Goal: Task Accomplishment & Management: Manage account settings

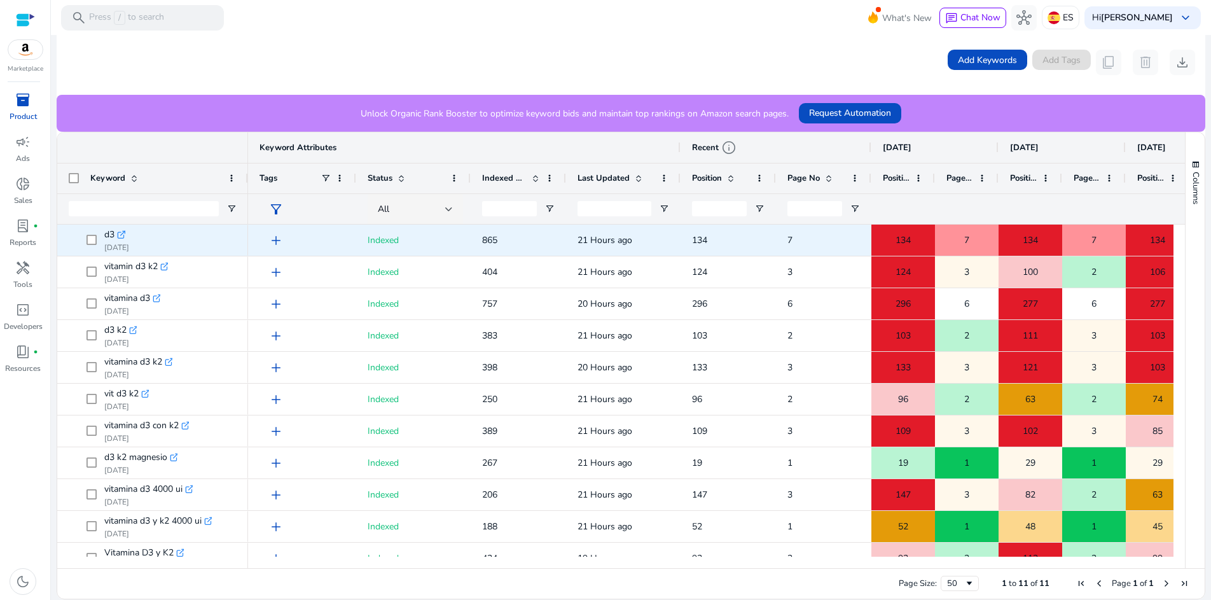
click at [273, 243] on span "add" at bounding box center [275, 240] width 15 height 15
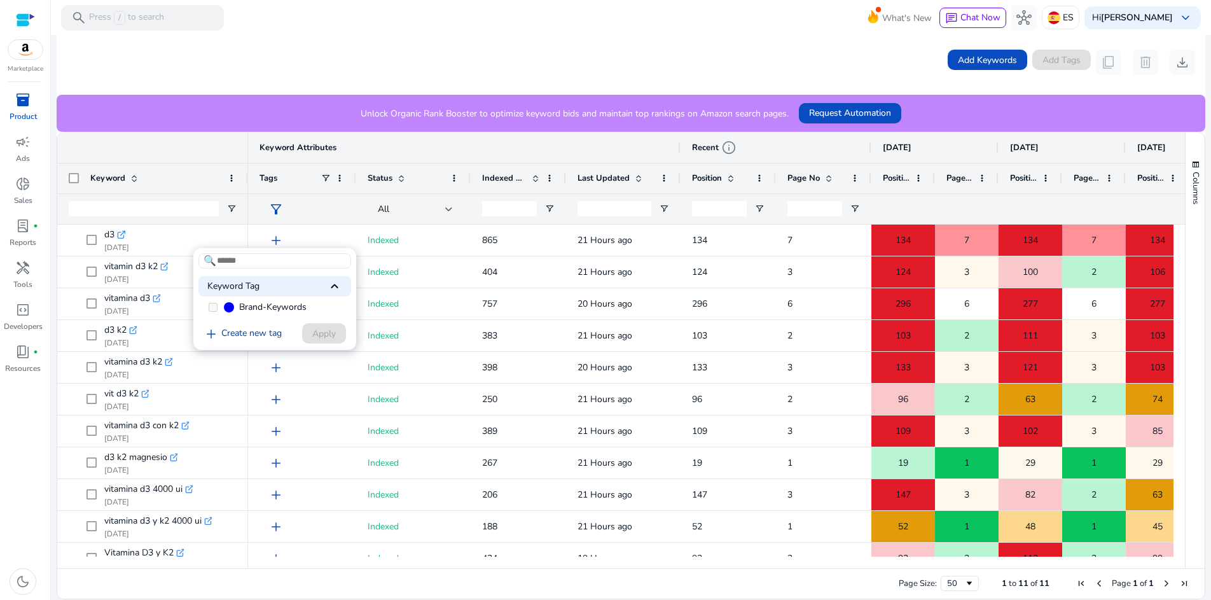
click at [243, 335] on link "add Create new tag" at bounding box center [242, 333] width 88 height 15
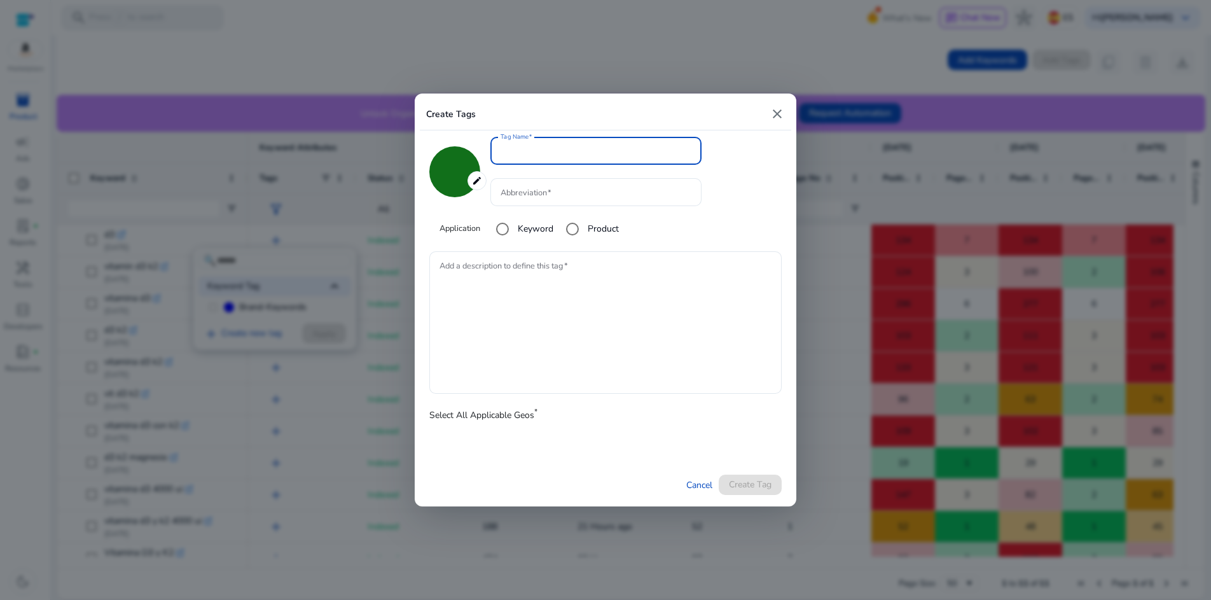
type input "*******"
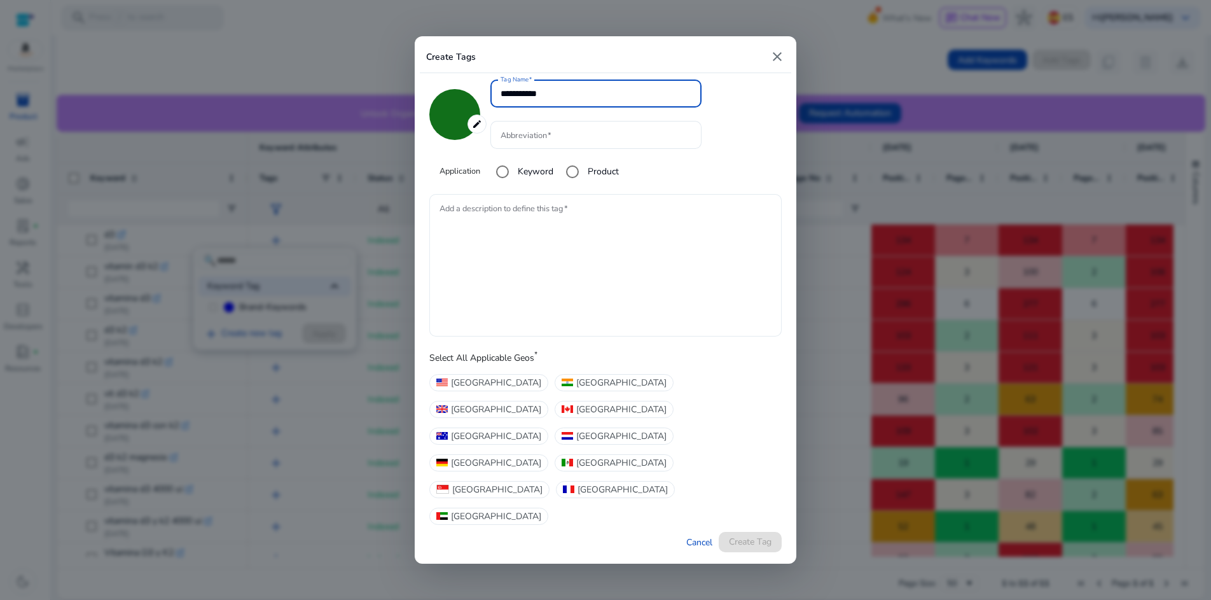
type input "**********"
click at [603, 303] on textarea "Add a description to define this tag" at bounding box center [605, 265] width 332 height 130
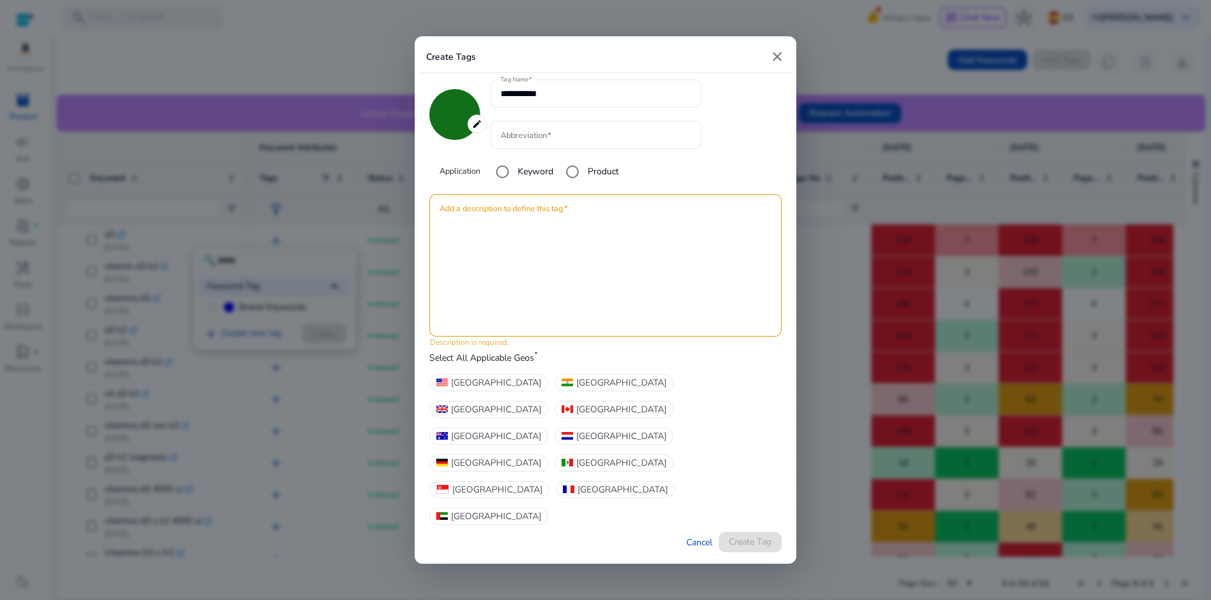
click at [481, 367] on label "Select All Applicable Geos *" at bounding box center [483, 359] width 108 height 15
click at [532, 367] on label "Select All Applicable Geos *" at bounding box center [483, 359] width 108 height 15
click at [531, 142] on input "Abbreviation" at bounding box center [595, 135] width 191 height 14
type input "**"
click at [654, 258] on textarea "Add a description to define this tag" at bounding box center [605, 265] width 332 height 130
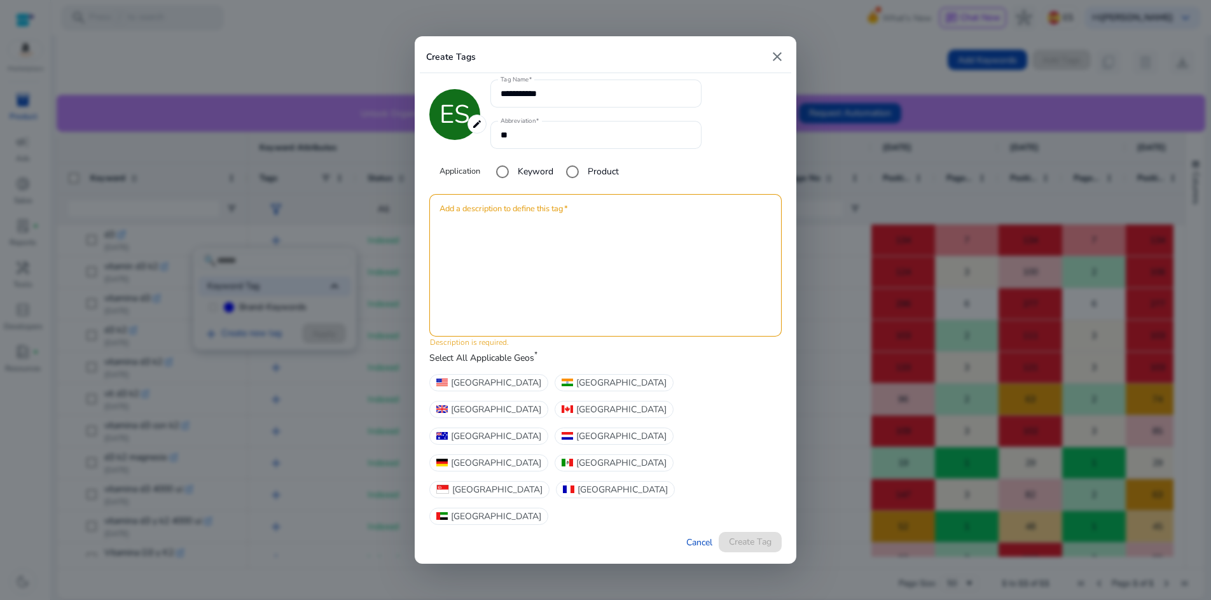
click at [756, 531] on div "Cancel Create Tag" at bounding box center [605, 542] width 352 height 22
click at [572, 252] on textarea "Add a description to define this tag" at bounding box center [605, 265] width 332 height 130
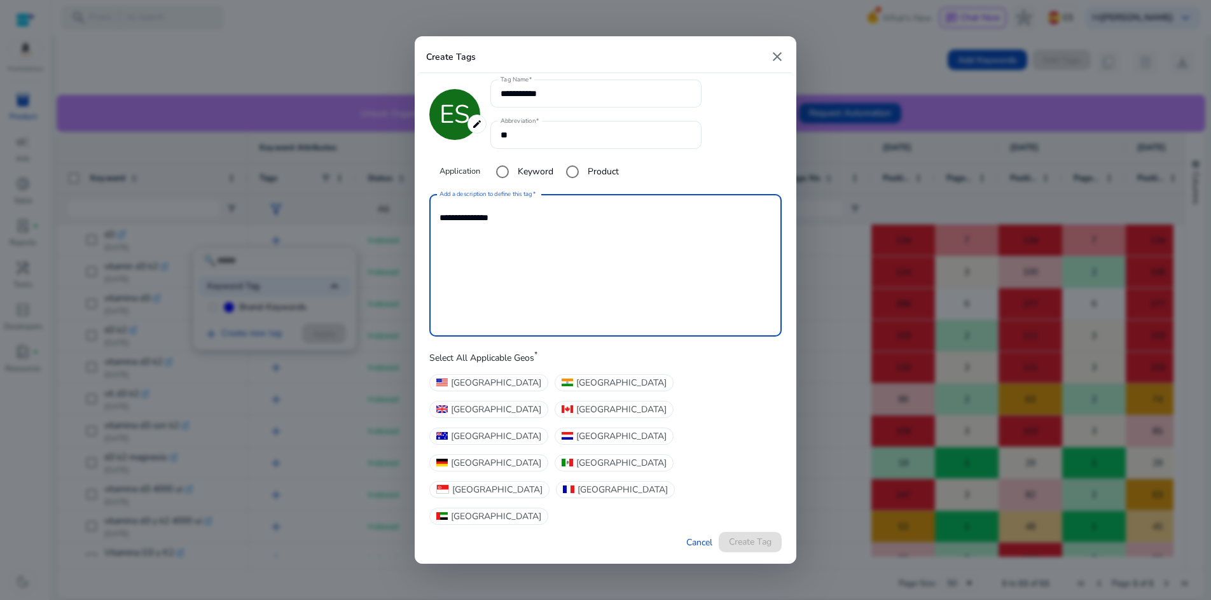
type textarea "**********"
click at [789, 418] on div "**********" at bounding box center [605, 315] width 371 height 485
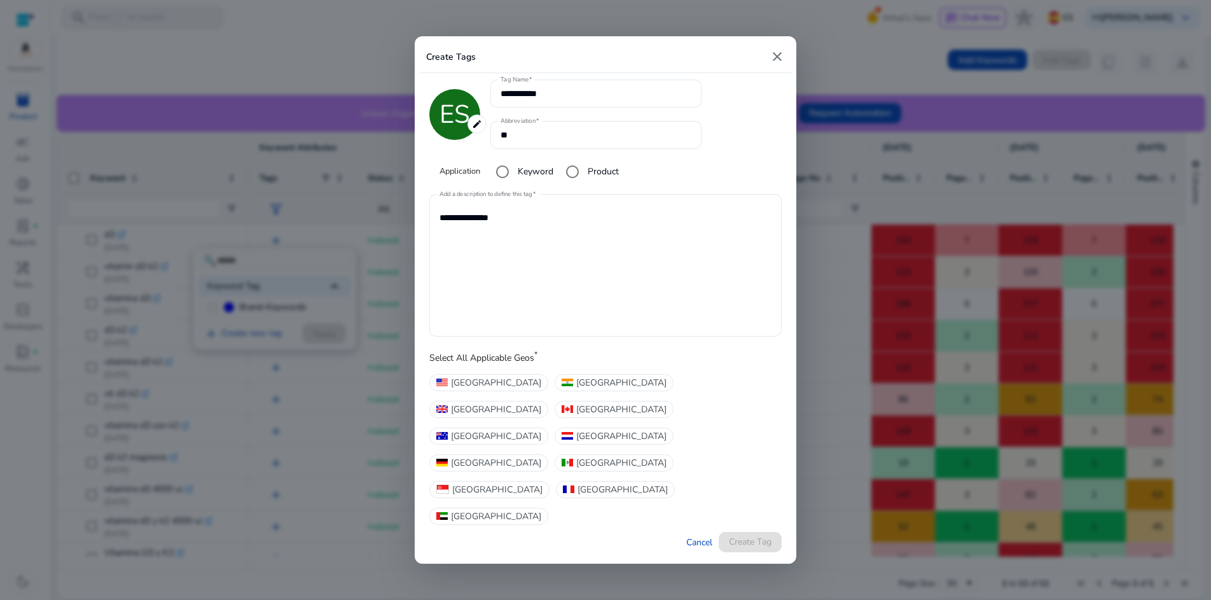
click at [752, 531] on div "Cancel Create Tag" at bounding box center [605, 542] width 352 height 22
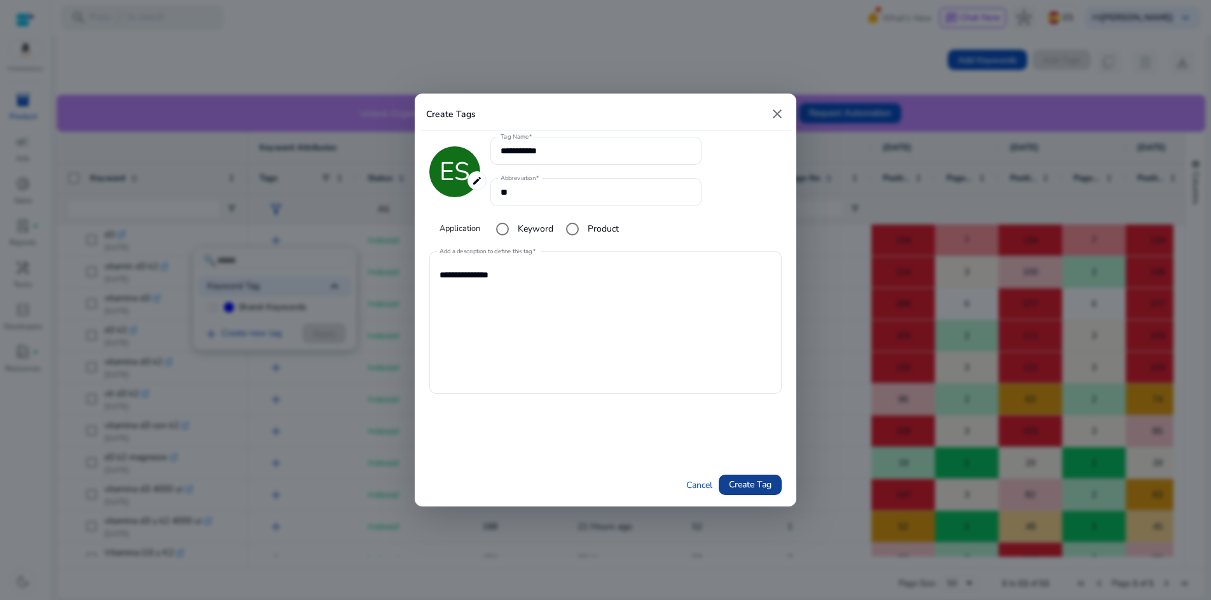
click at [762, 492] on span "submit" at bounding box center [750, 484] width 63 height 31
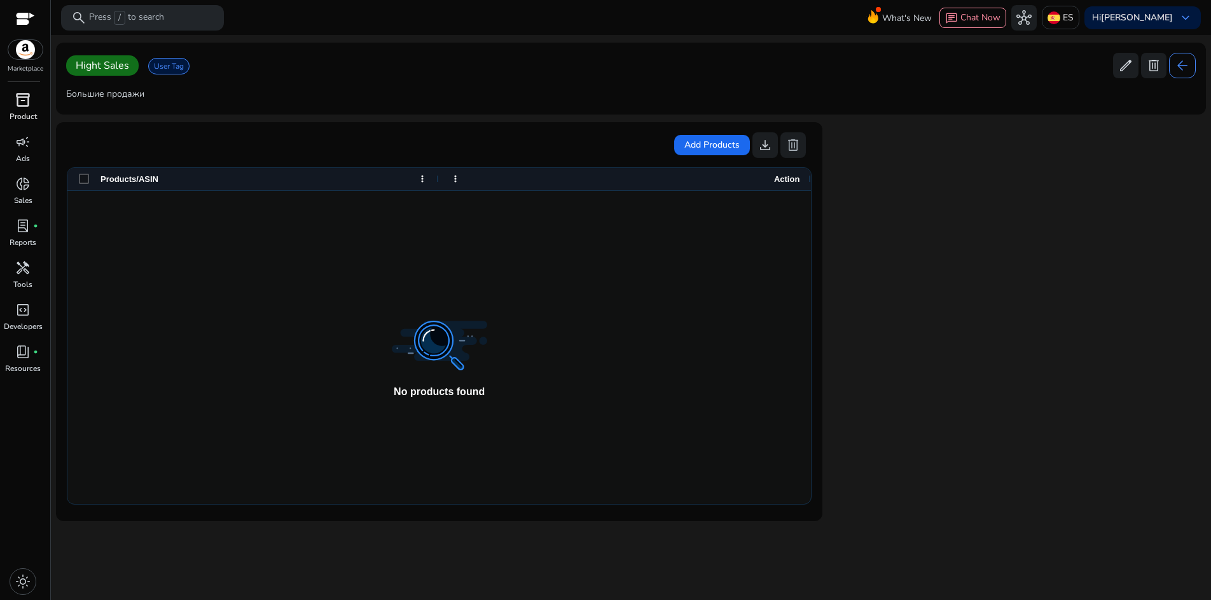
click at [18, 106] on span "inventory_2" at bounding box center [22, 99] width 15 height 15
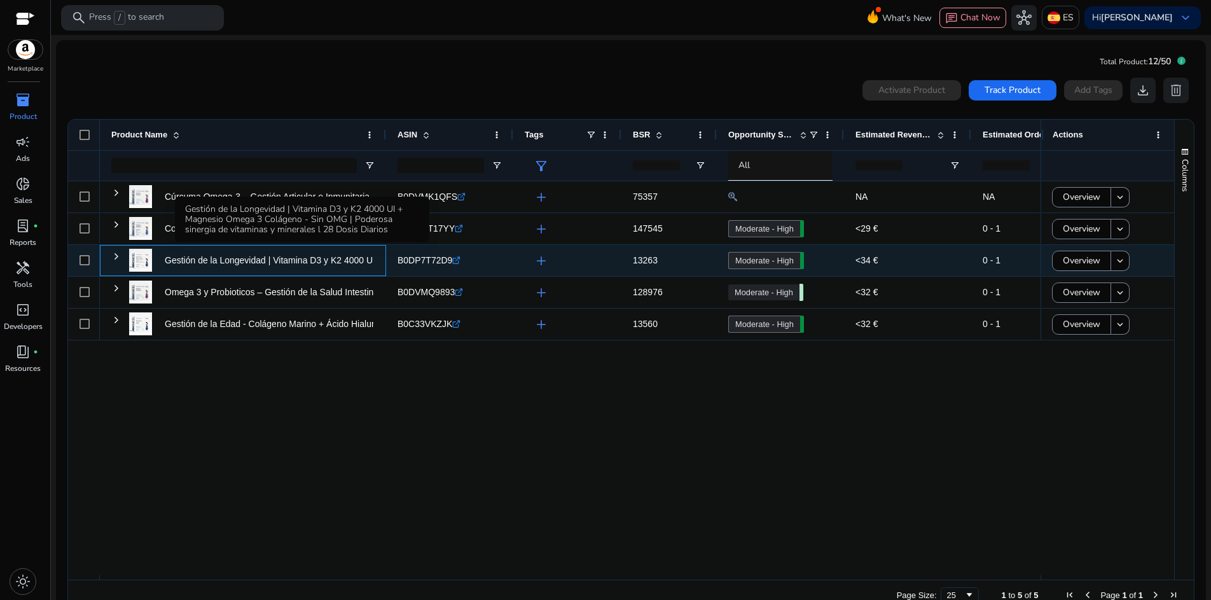
click at [268, 257] on p "Gestión de la Longevidad | Vitamina D3 y K2 4000 UI + Magnesio..." at bounding box center [298, 260] width 266 height 26
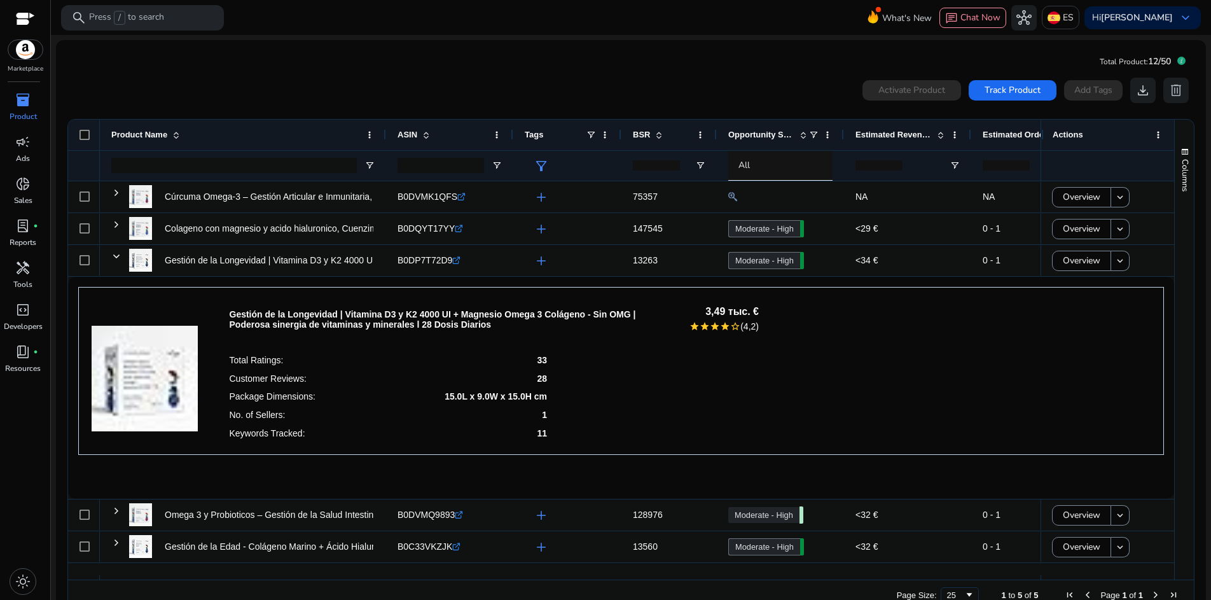
click at [27, 107] on span "inventory_2" at bounding box center [22, 99] width 15 height 15
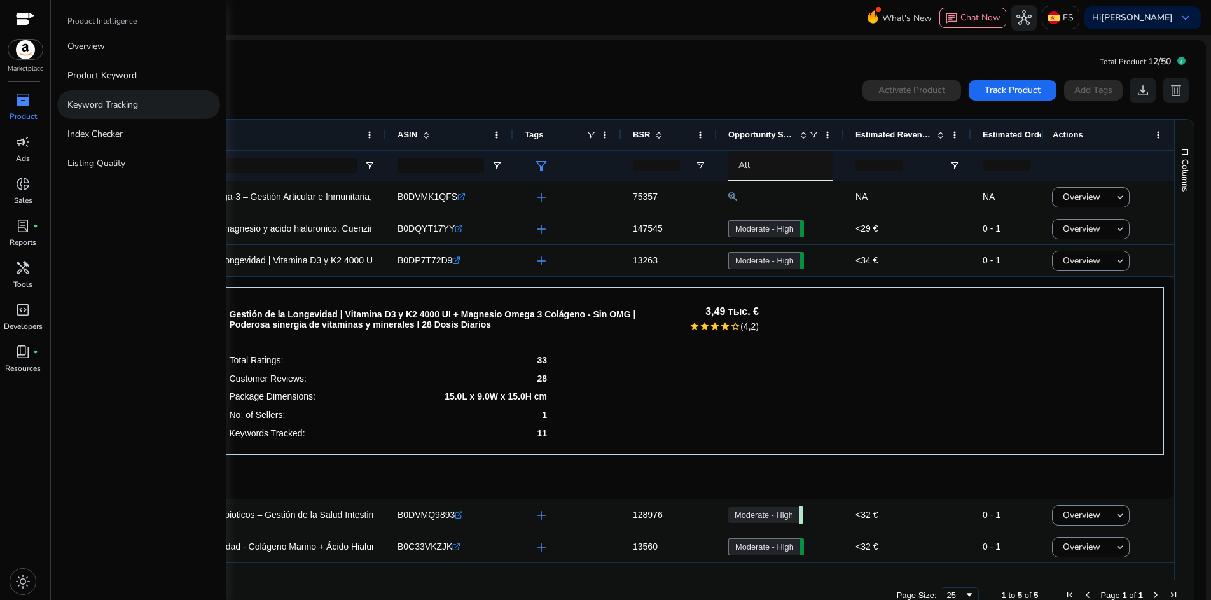
click at [123, 100] on p "Keyword Tracking" at bounding box center [102, 104] width 71 height 13
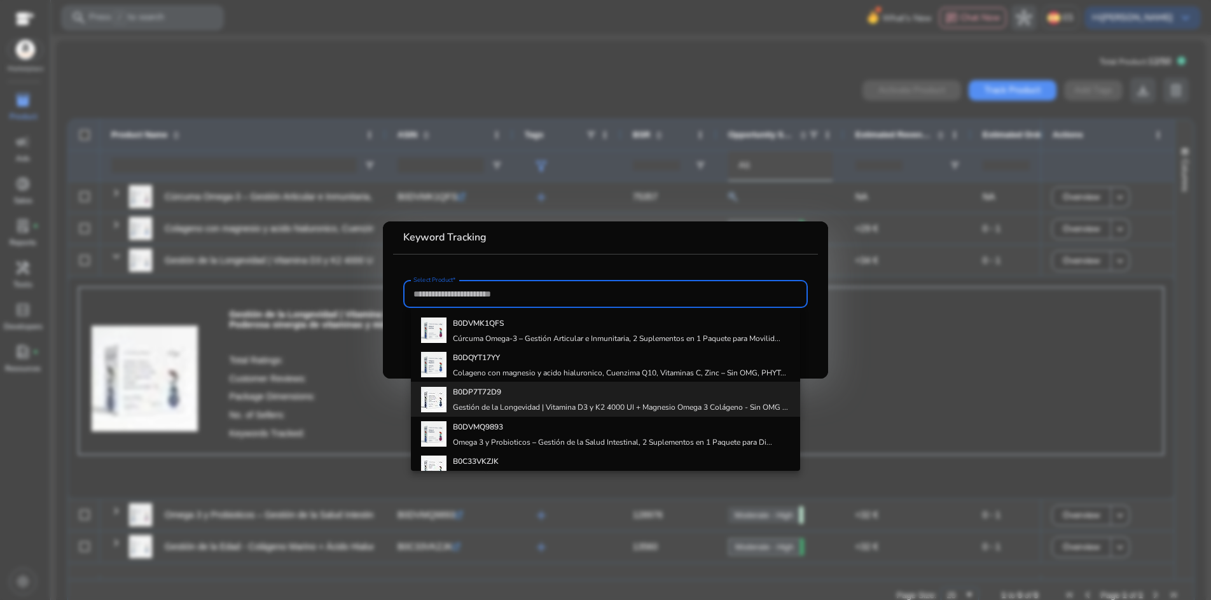
click at [490, 390] on b "B0DP7T72D9" at bounding box center [477, 392] width 48 height 10
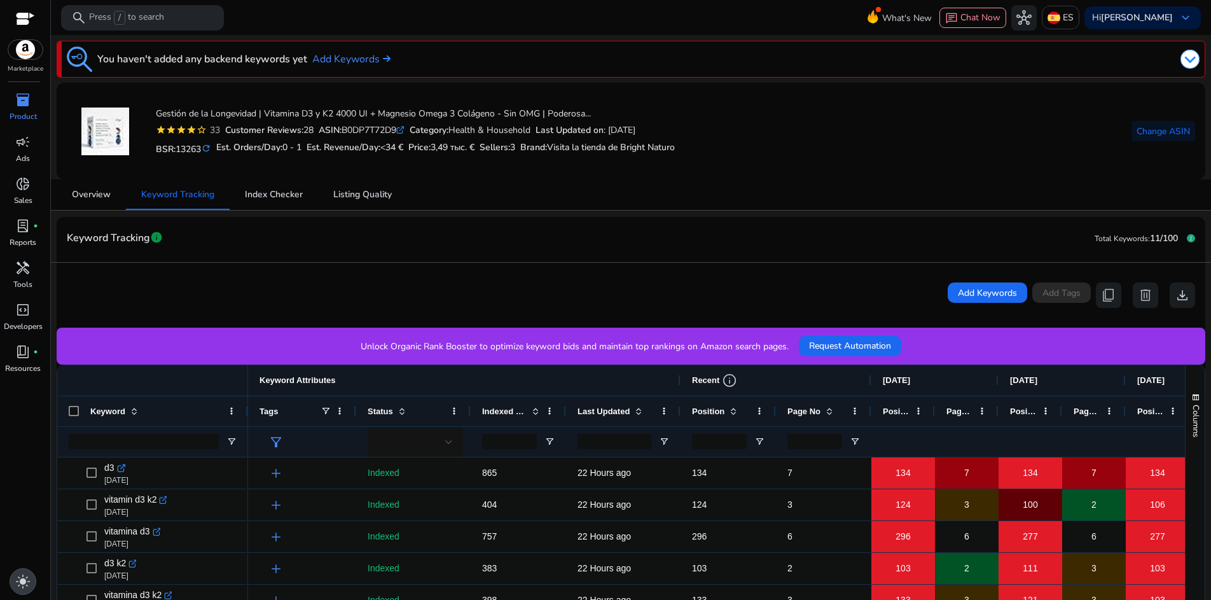
click at [25, 562] on div "light_mode" at bounding box center [23, 581] width 27 height 27
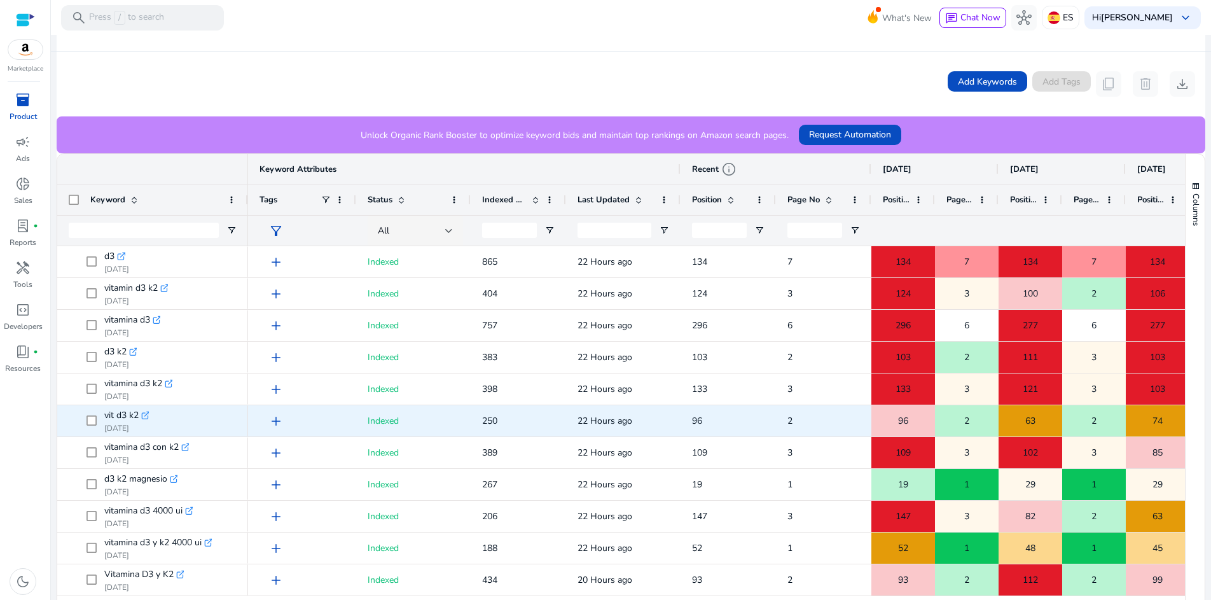
scroll to position [205, 0]
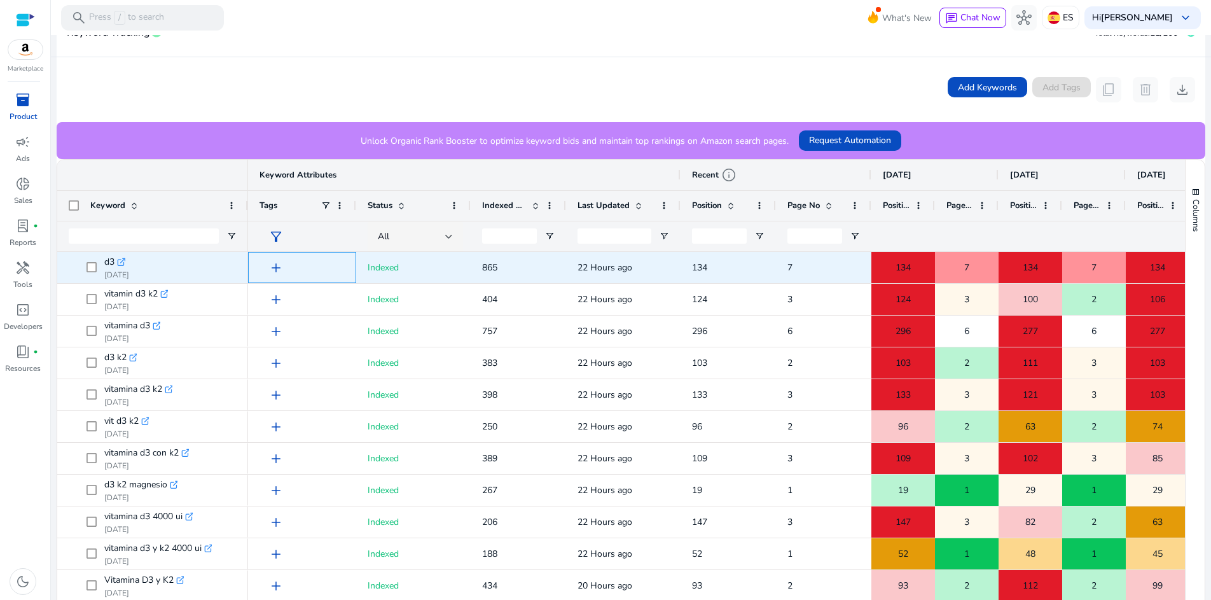
click at [276, 264] on span "add" at bounding box center [275, 267] width 15 height 15
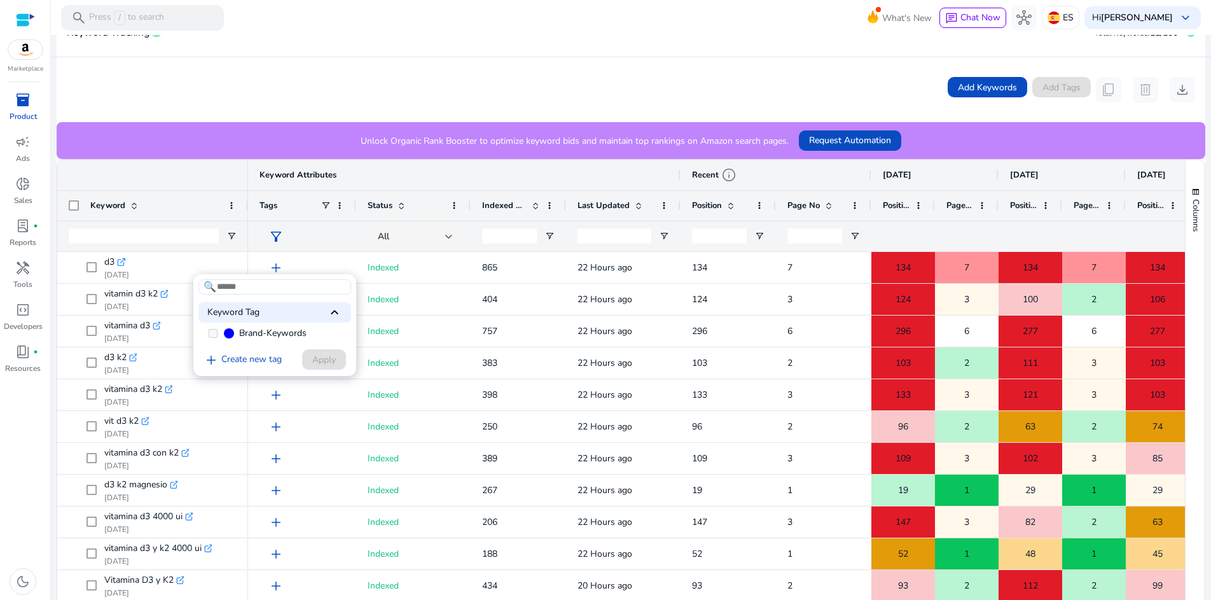
scroll to position [0, 0]
click at [266, 315] on div "Keyword Tag keyboard_arrow_up" at bounding box center [274, 313] width 153 height 20
drag, startPoint x: 266, startPoint y: 314, endPoint x: 259, endPoint y: 295, distance: 20.3
click at [266, 314] on div "Keyword Tag keyboard_arrow_down" at bounding box center [274, 313] width 153 height 20
click at [252, 286] on input at bounding box center [274, 287] width 153 height 15
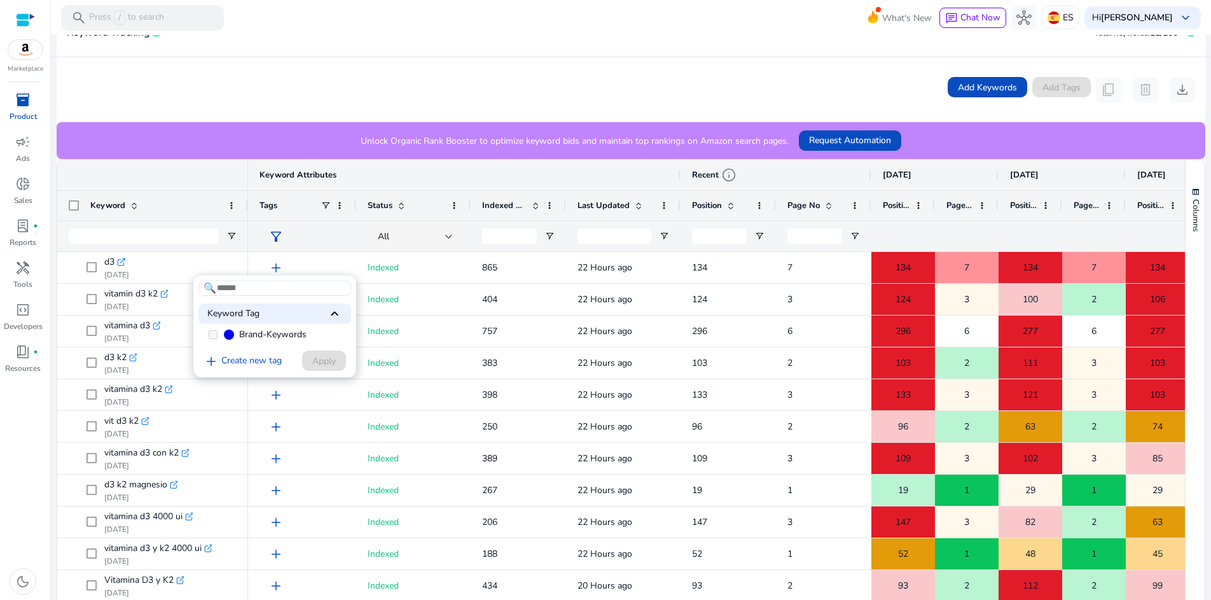
click at [216, 332] on label "Brand-Keywords" at bounding box center [274, 334] width 153 height 19
click at [228, 333] on span at bounding box center [229, 334] width 10 height 10
click at [259, 339] on label "Brand-Keywords" at bounding box center [274, 334] width 153 height 19
click at [262, 335] on span "Brand-Keywords" at bounding box center [272, 334] width 67 height 13
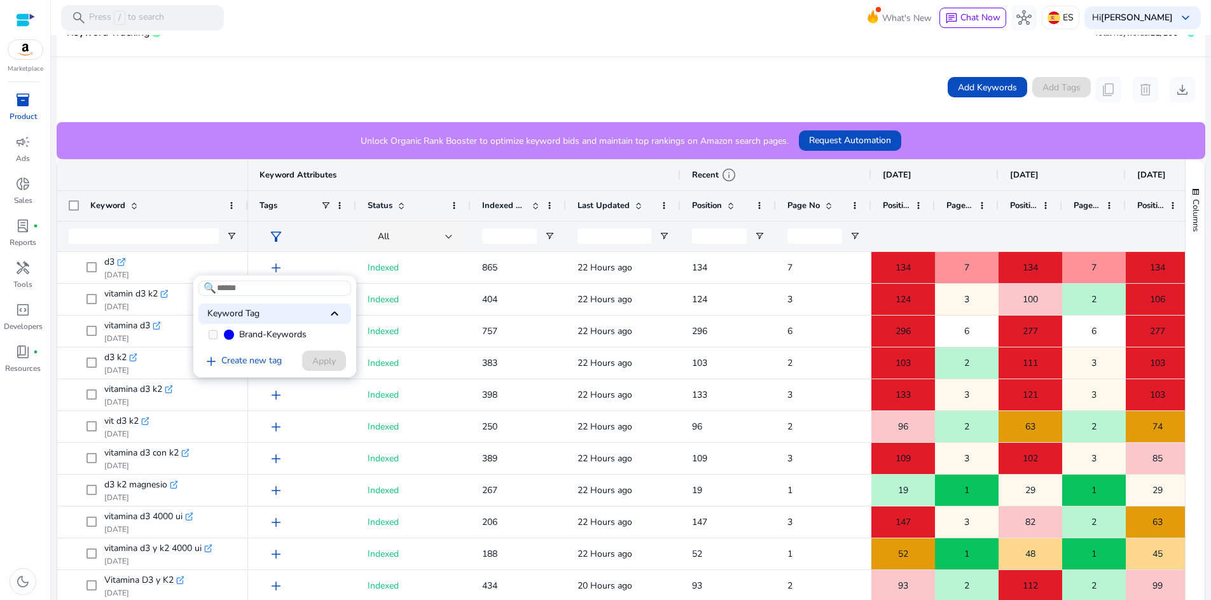
click at [262, 335] on span "Brand-Keywords" at bounding box center [272, 334] width 67 height 13
click at [319, 355] on div "add Create new tag Apply" at bounding box center [272, 361] width 148 height 24
click at [434, 357] on div at bounding box center [605, 300] width 1211 height 600
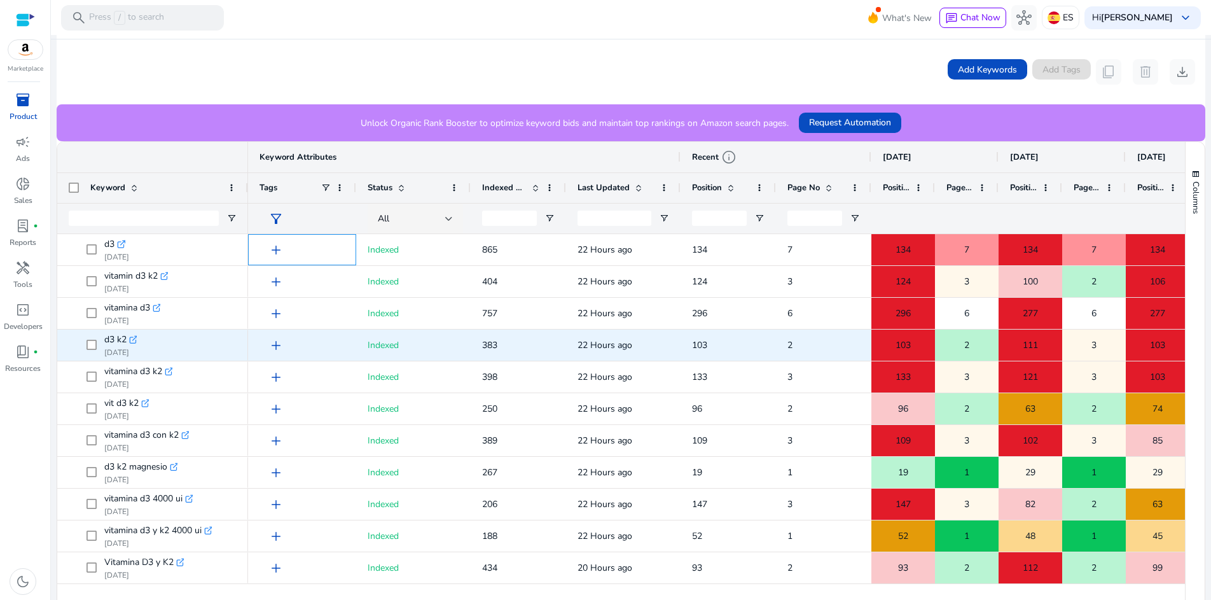
scroll to position [224, 0]
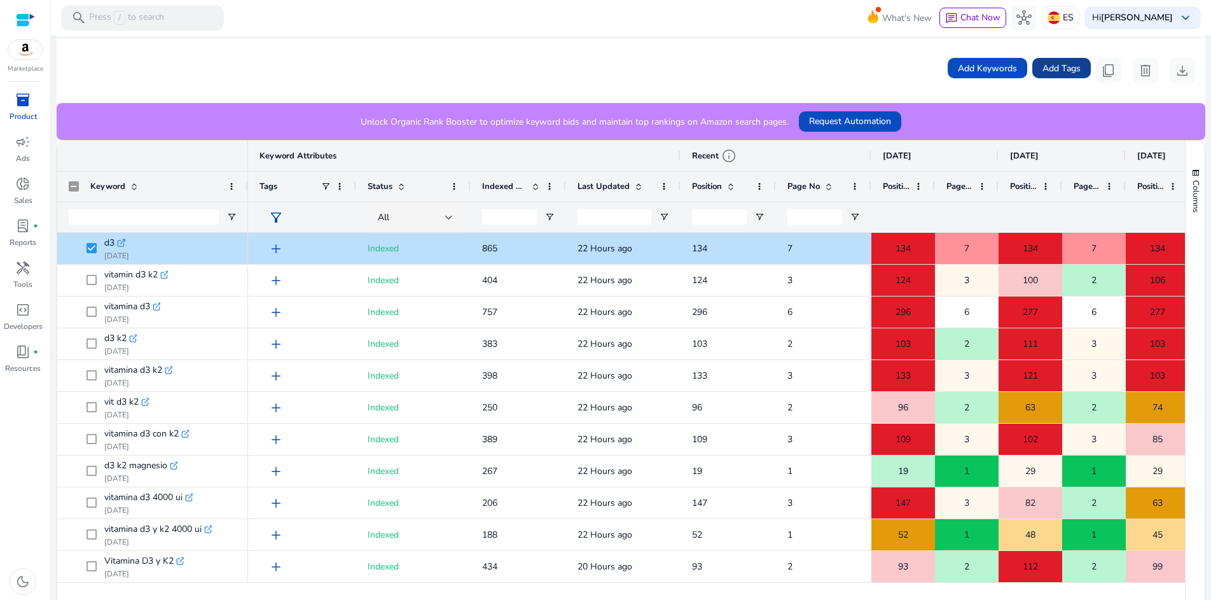
click at [1070, 65] on span "Add Tags" at bounding box center [1061, 68] width 38 height 13
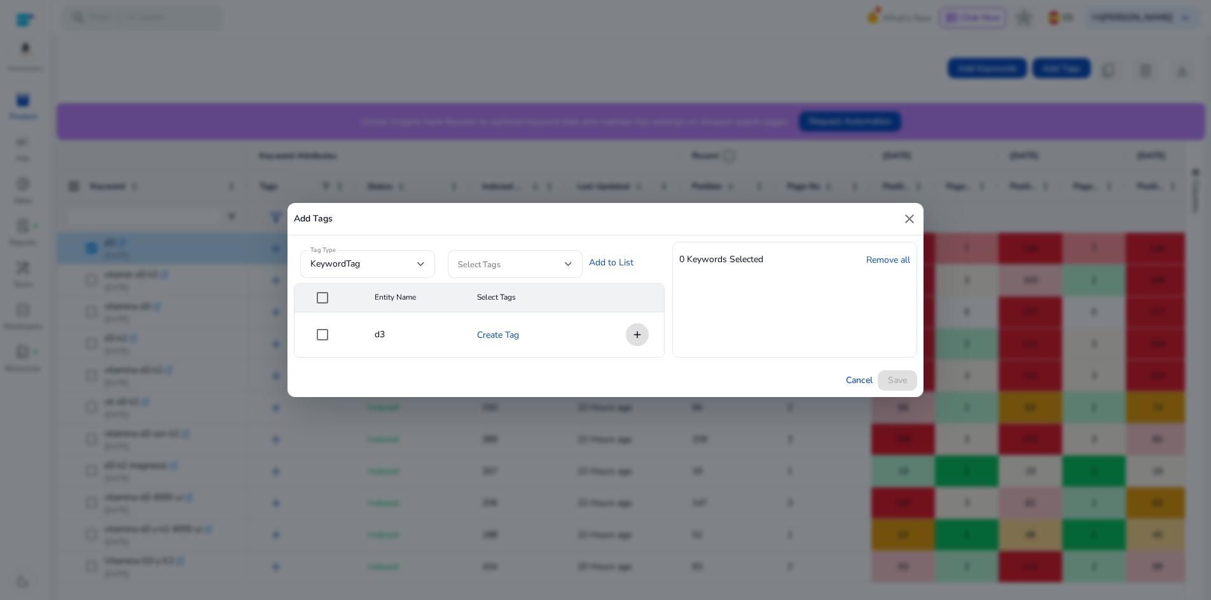
click at [638, 334] on mat-cell "add" at bounding box center [632, 334] width 64 height 45
click at [563, 260] on span at bounding box center [511, 264] width 107 height 14
click at [520, 301] on span "Brand-Keywords" at bounding box center [526, 298] width 58 height 14
click at [798, 366] on div at bounding box center [605, 300] width 1211 height 600
click at [604, 264] on link "Add to List" at bounding box center [611, 262] width 45 height 13
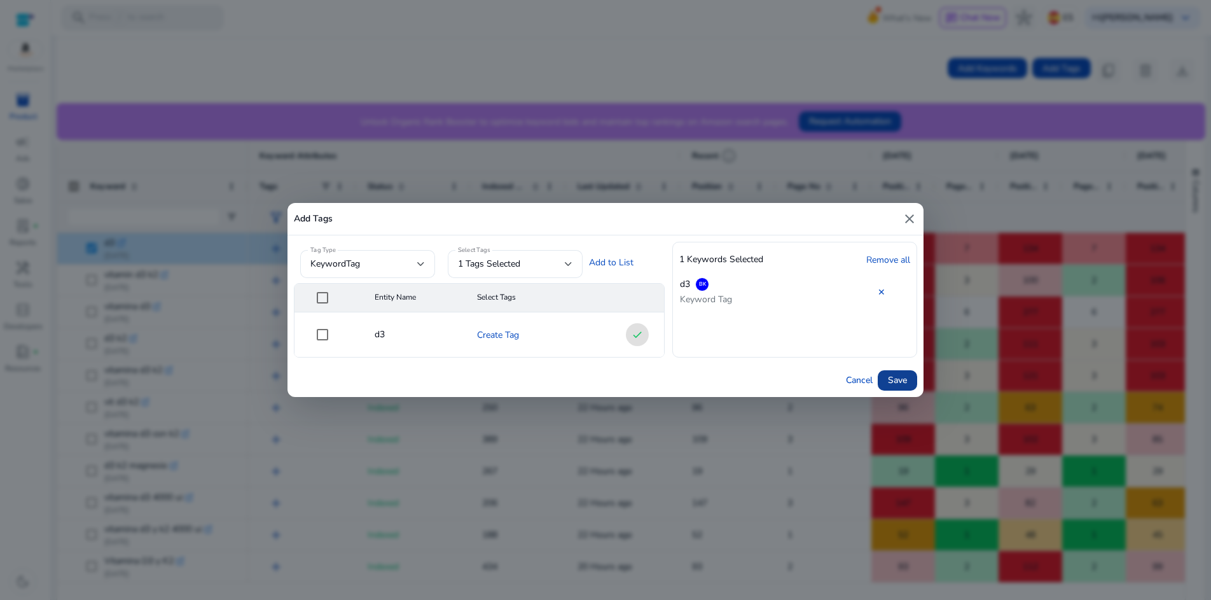
click at [899, 383] on span "Save" at bounding box center [897, 379] width 19 height 13
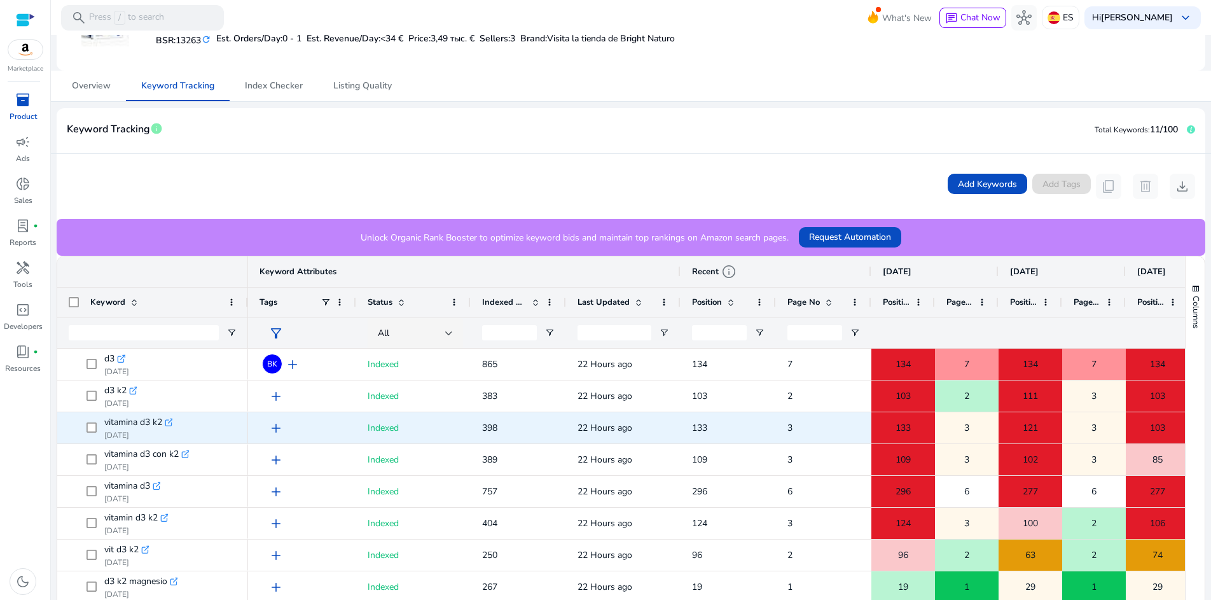
scroll to position [110, 0]
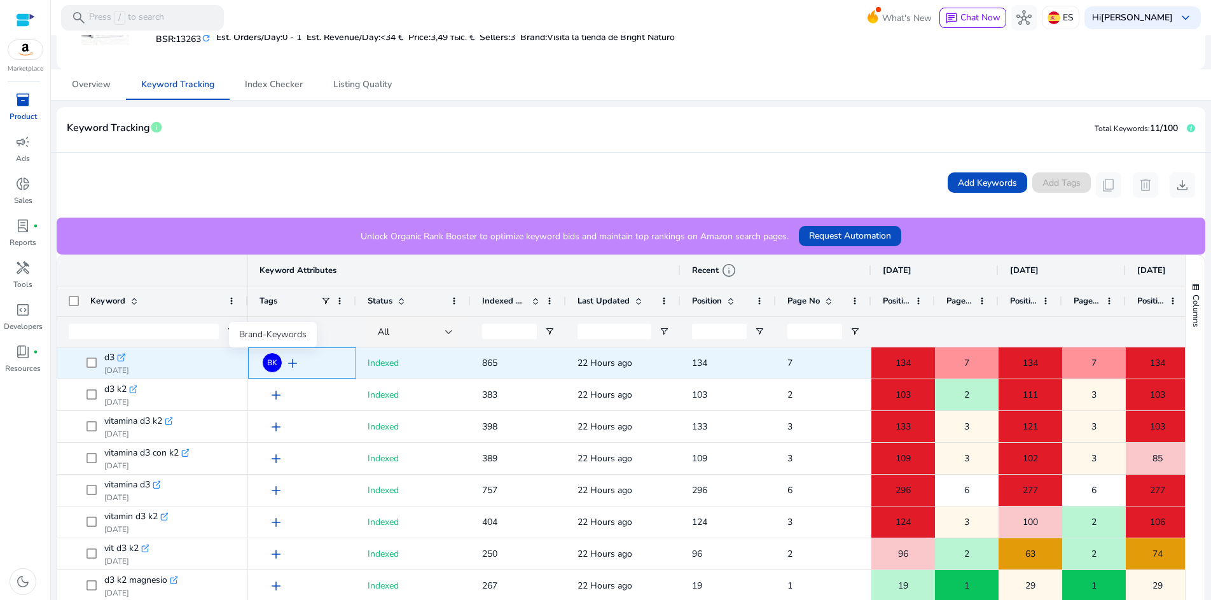
click at [272, 365] on span "BK" at bounding box center [272, 363] width 10 height 8
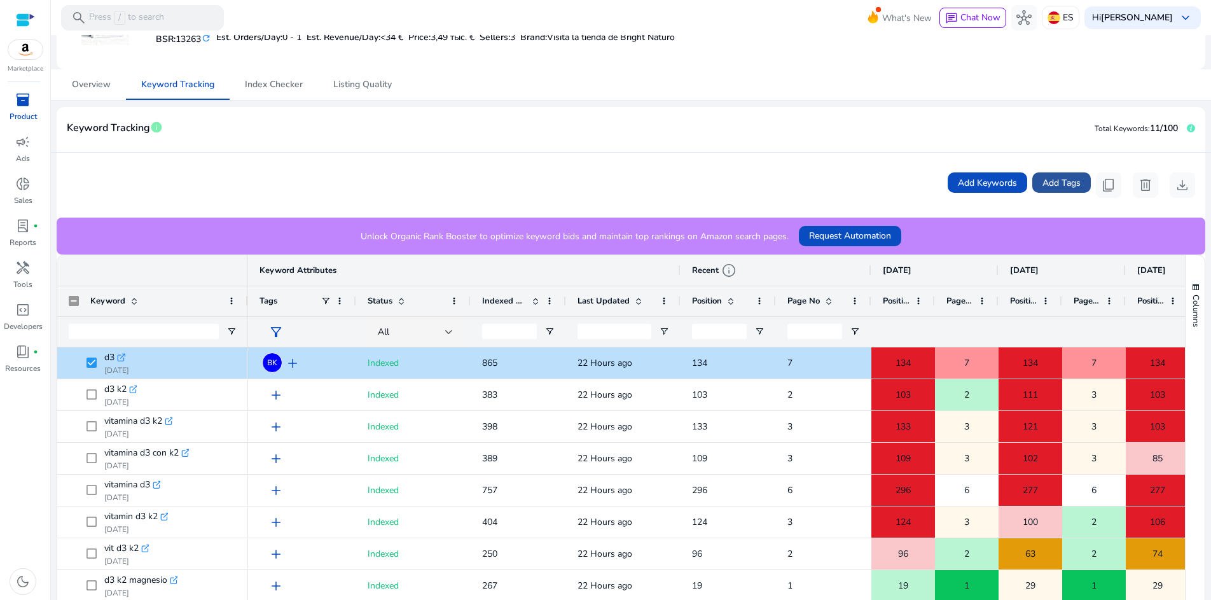
click at [1066, 184] on span "Add Tags" at bounding box center [1061, 182] width 38 height 13
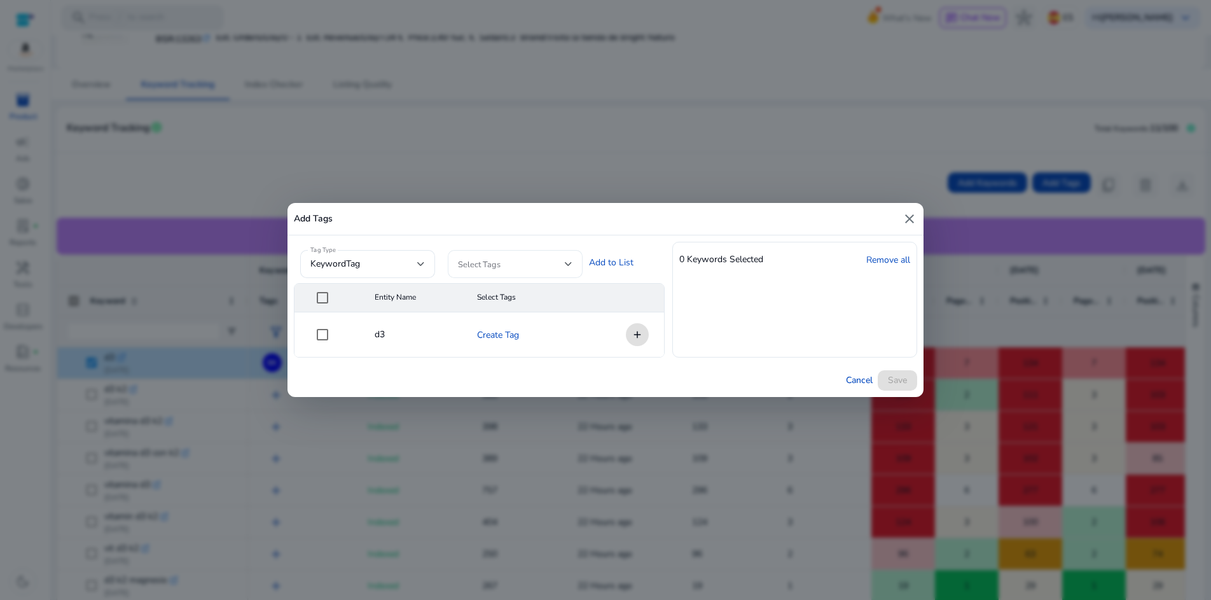
click at [554, 265] on span at bounding box center [511, 264] width 107 height 14
click at [845, 260] on div at bounding box center [605, 300] width 1211 height 600
click at [853, 378] on span "Cancel" at bounding box center [859, 379] width 27 height 13
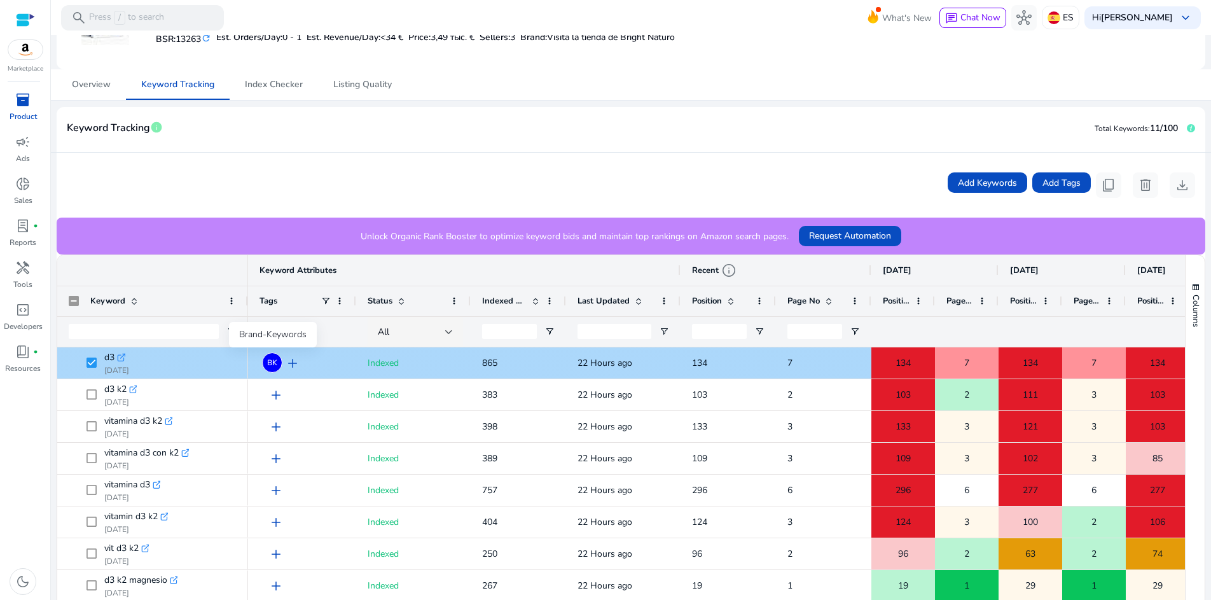
click at [274, 362] on span "BK" at bounding box center [272, 363] width 10 height 8
click at [293, 365] on span "add" at bounding box center [292, 362] width 15 height 15
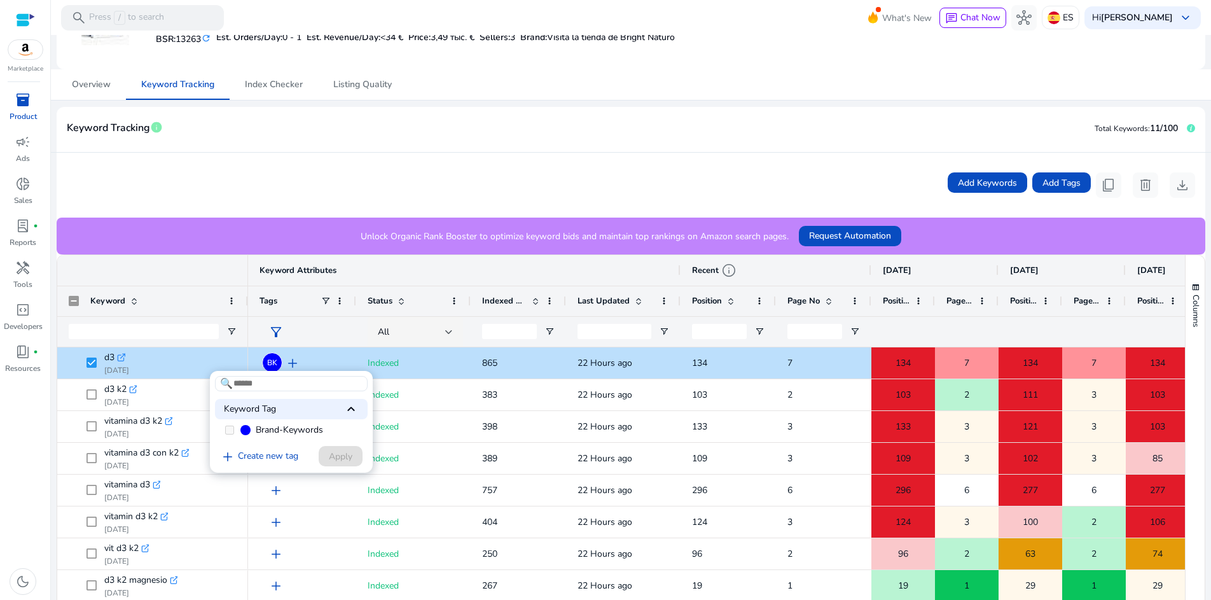
click at [351, 410] on span "keyboard_arrow_up" at bounding box center [350, 408] width 15 height 15
click at [179, 348] on div at bounding box center [605, 300] width 1211 height 600
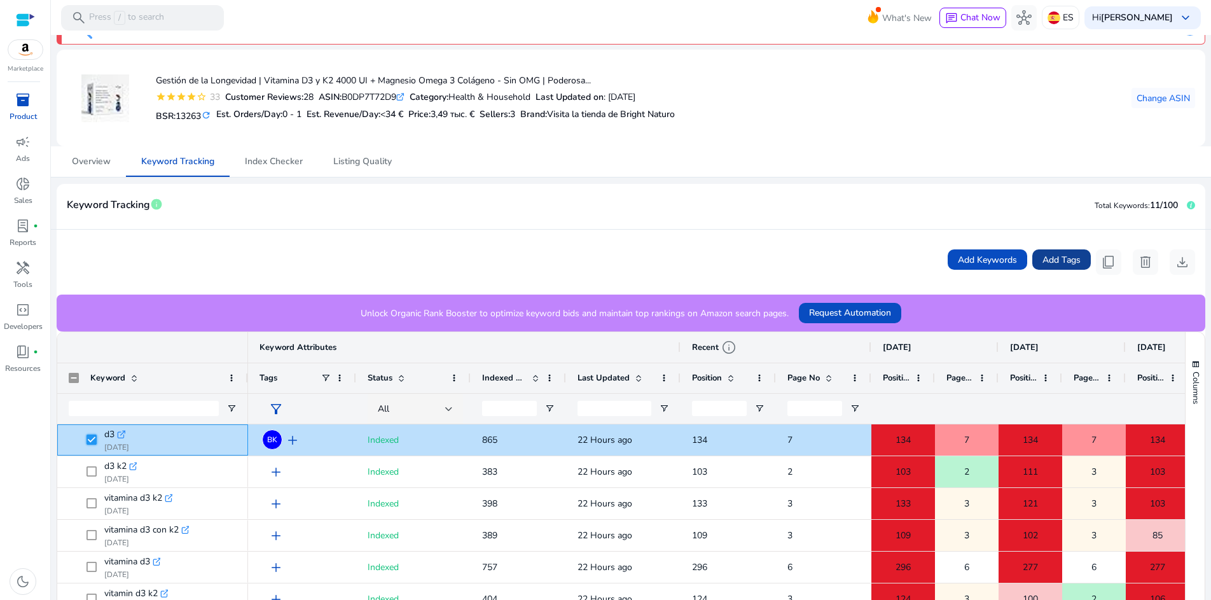
scroll to position [32, 0]
click at [1070, 260] on span "Add Tags" at bounding box center [1061, 260] width 38 height 13
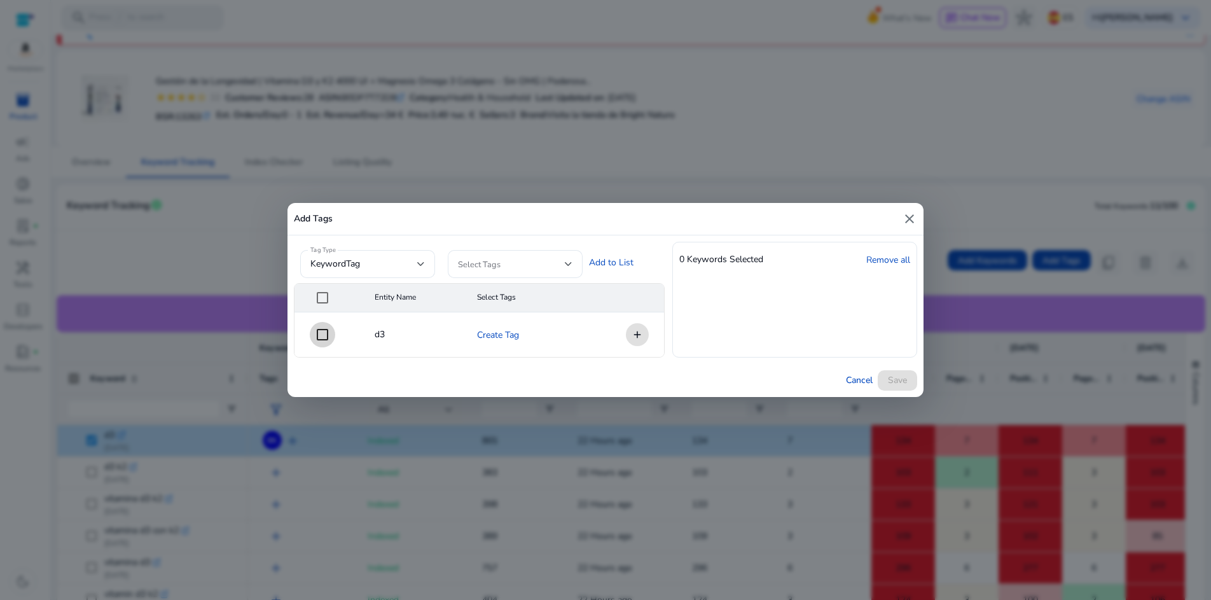
scroll to position [0, 0]
click at [556, 272] on div at bounding box center [515, 264] width 114 height 28
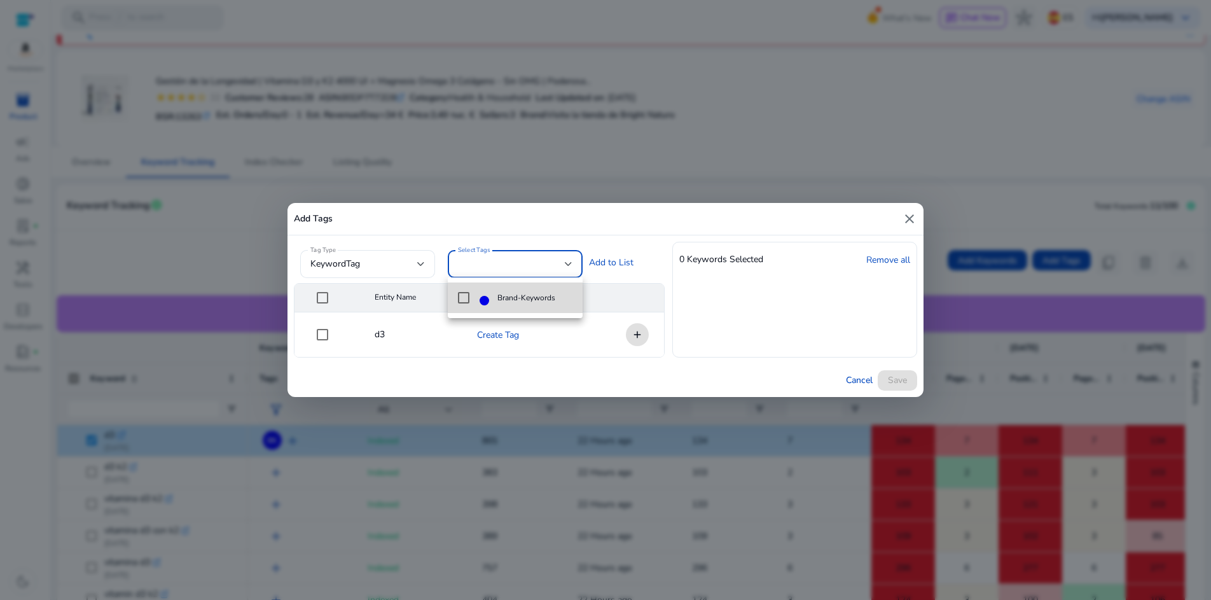
click at [454, 296] on mat-option "Brand-Keywords" at bounding box center [515, 297] width 135 height 31
click at [558, 299] on span "Brand-Keywords" at bounding box center [525, 298] width 93 height 14
click at [469, 295] on mat-pseudo-checkbox at bounding box center [463, 297] width 11 height 11
click at [636, 259] on div at bounding box center [605, 300] width 1211 height 600
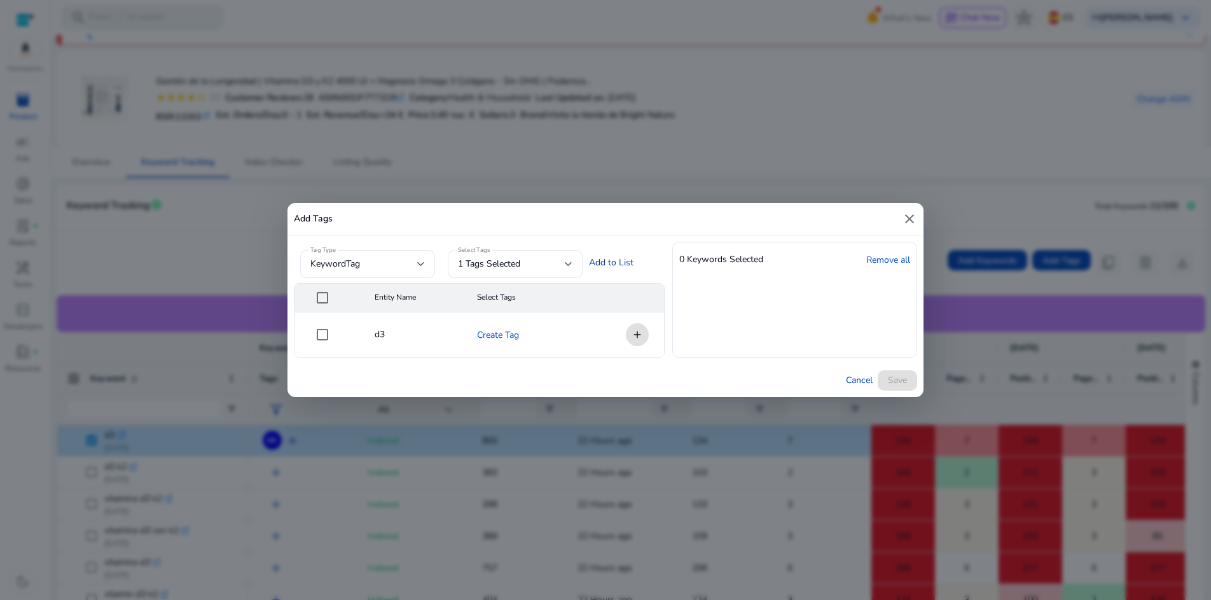
click at [632, 262] on link "Add to List" at bounding box center [611, 262] width 45 height 13
click at [883, 261] on link "Remove all" at bounding box center [888, 259] width 44 height 13
click at [851, 359] on div "Tag Type keywordTag Select Tags 1 tags selected Add to List Entity Name Select …" at bounding box center [605, 299] width 636 height 128
click at [410, 263] on div "keywordTag" at bounding box center [363, 264] width 107 height 14
click at [901, 220] on div at bounding box center [605, 300] width 1211 height 600
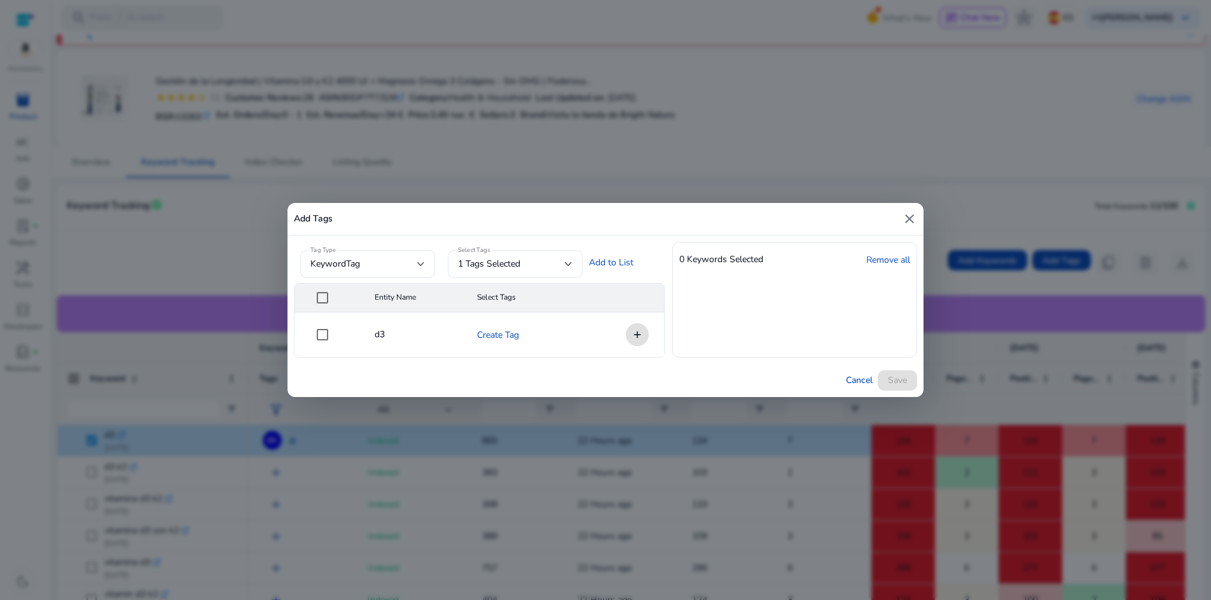
click at [907, 222] on mat-icon "close" at bounding box center [909, 218] width 15 height 15
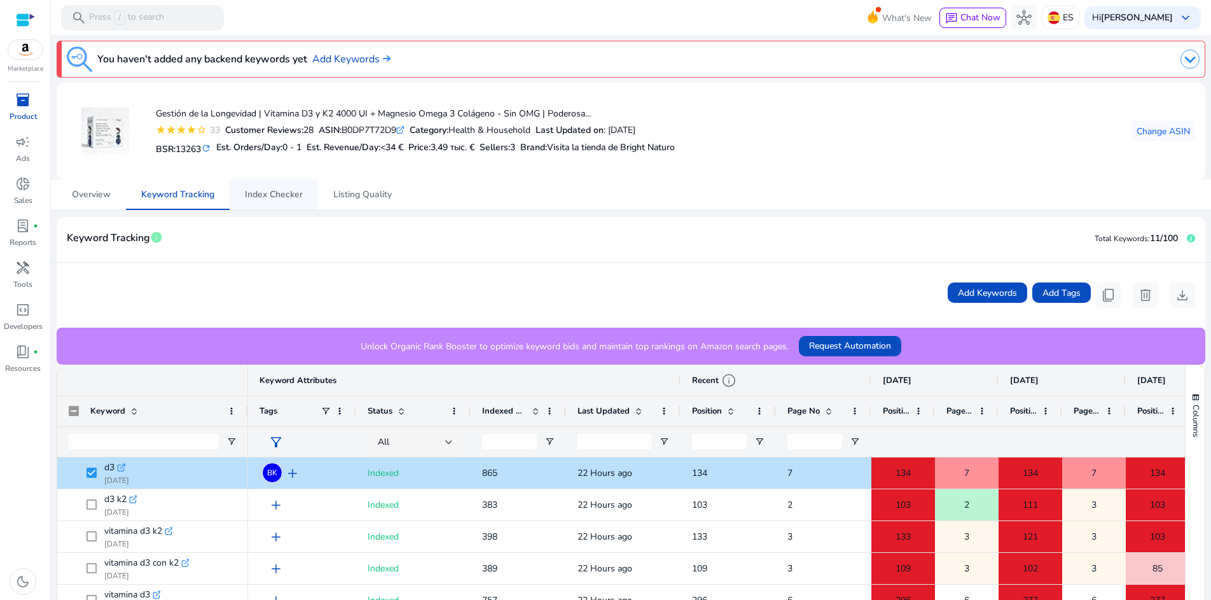
click at [287, 201] on span "Index Checker" at bounding box center [274, 194] width 58 height 31
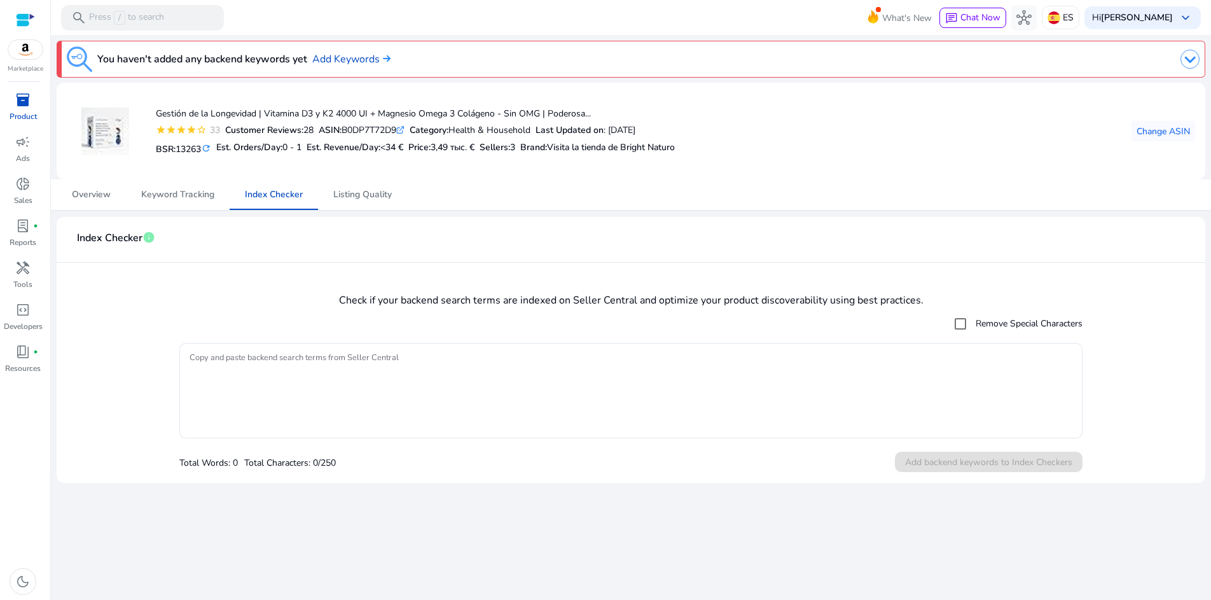
drag, startPoint x: 922, startPoint y: 301, endPoint x: 415, endPoint y: 297, distance: 507.5
click at [431, 290] on mat-card "Index Checker info Check if your backend search terms are indexed on Seller Cen…" at bounding box center [631, 350] width 1148 height 266
click at [399, 314] on mat-checkbox "Remove Special Characters" at bounding box center [630, 323] width 902 height 25
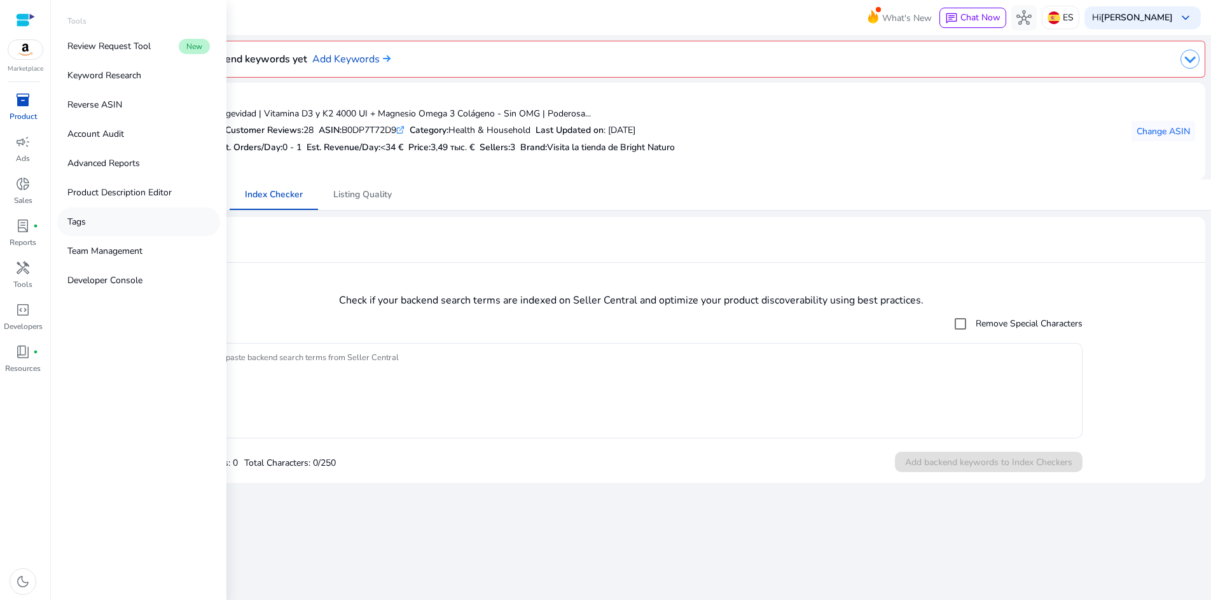
click at [78, 222] on p "Tags" at bounding box center [76, 221] width 18 height 13
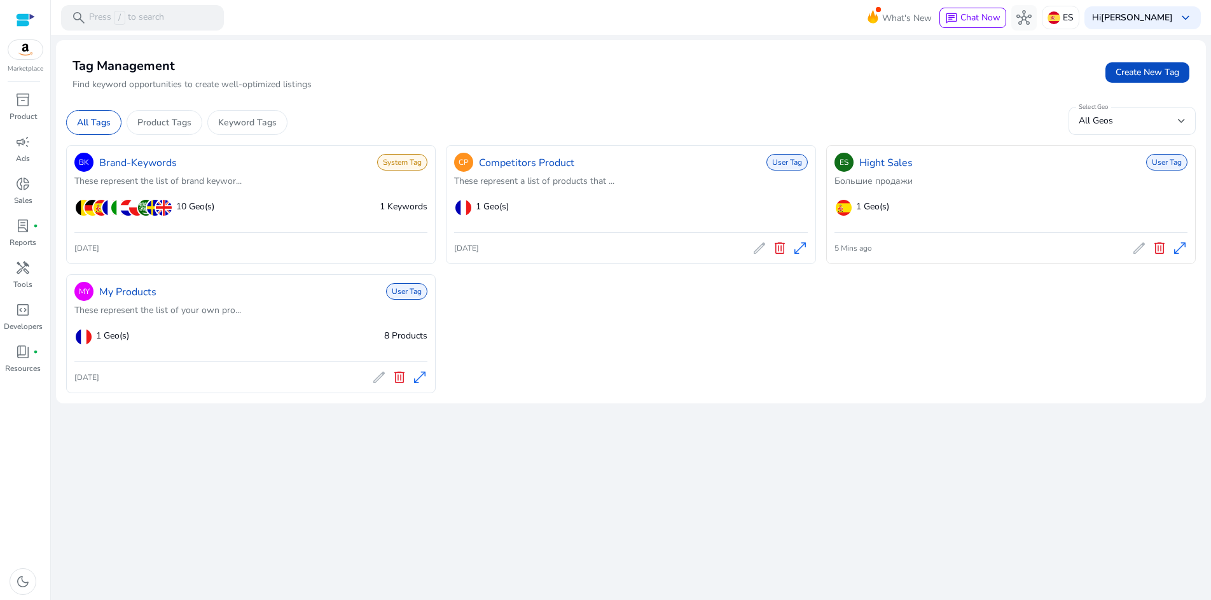
click at [1126, 250] on span "delete" at bounding box center [1159, 247] width 15 height 15
